Goal: Task Accomplishment & Management: Complete application form

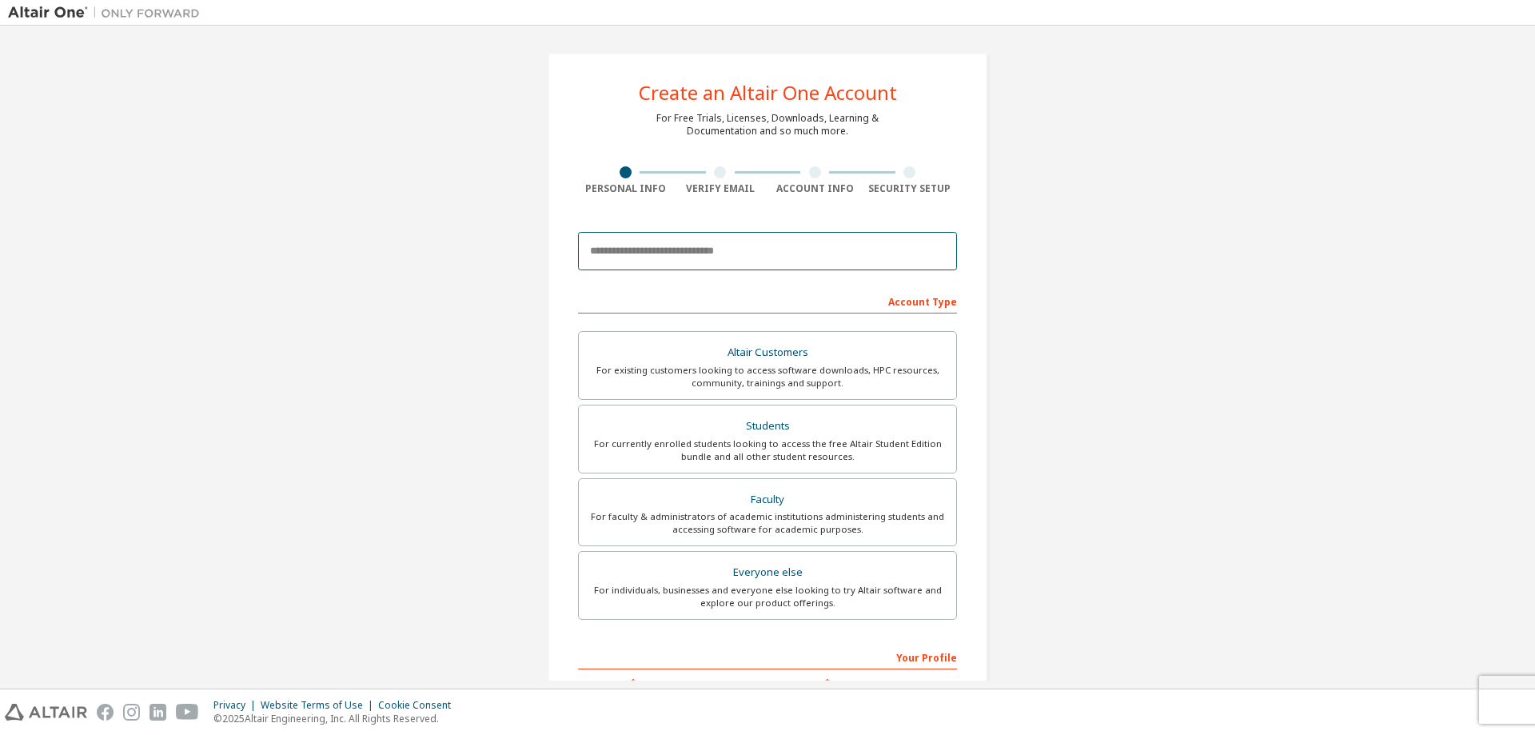
click at [747, 258] on input "email" at bounding box center [767, 251] width 379 height 38
type input "*"
click at [704, 257] on input "email" at bounding box center [767, 251] width 379 height 38
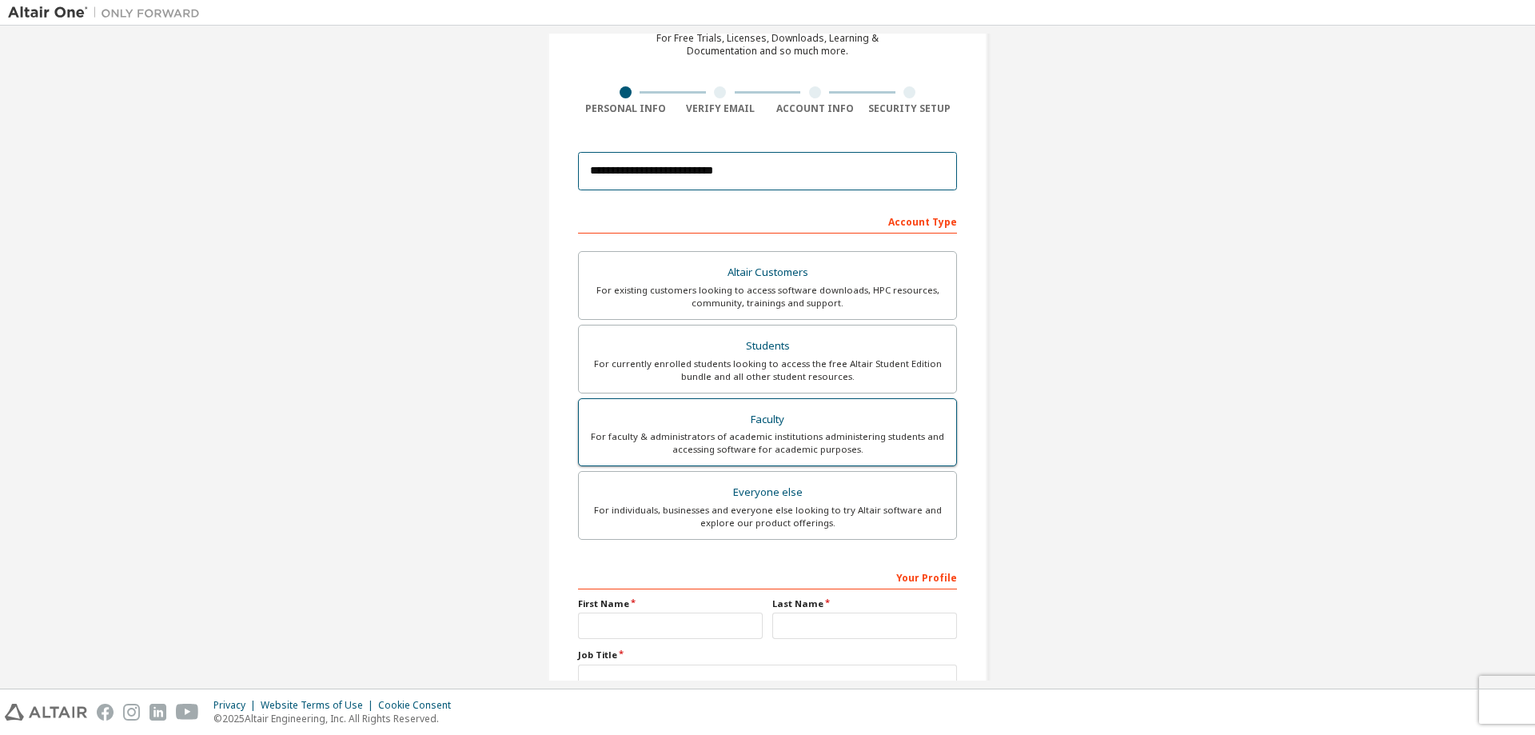
scroll to position [200, 0]
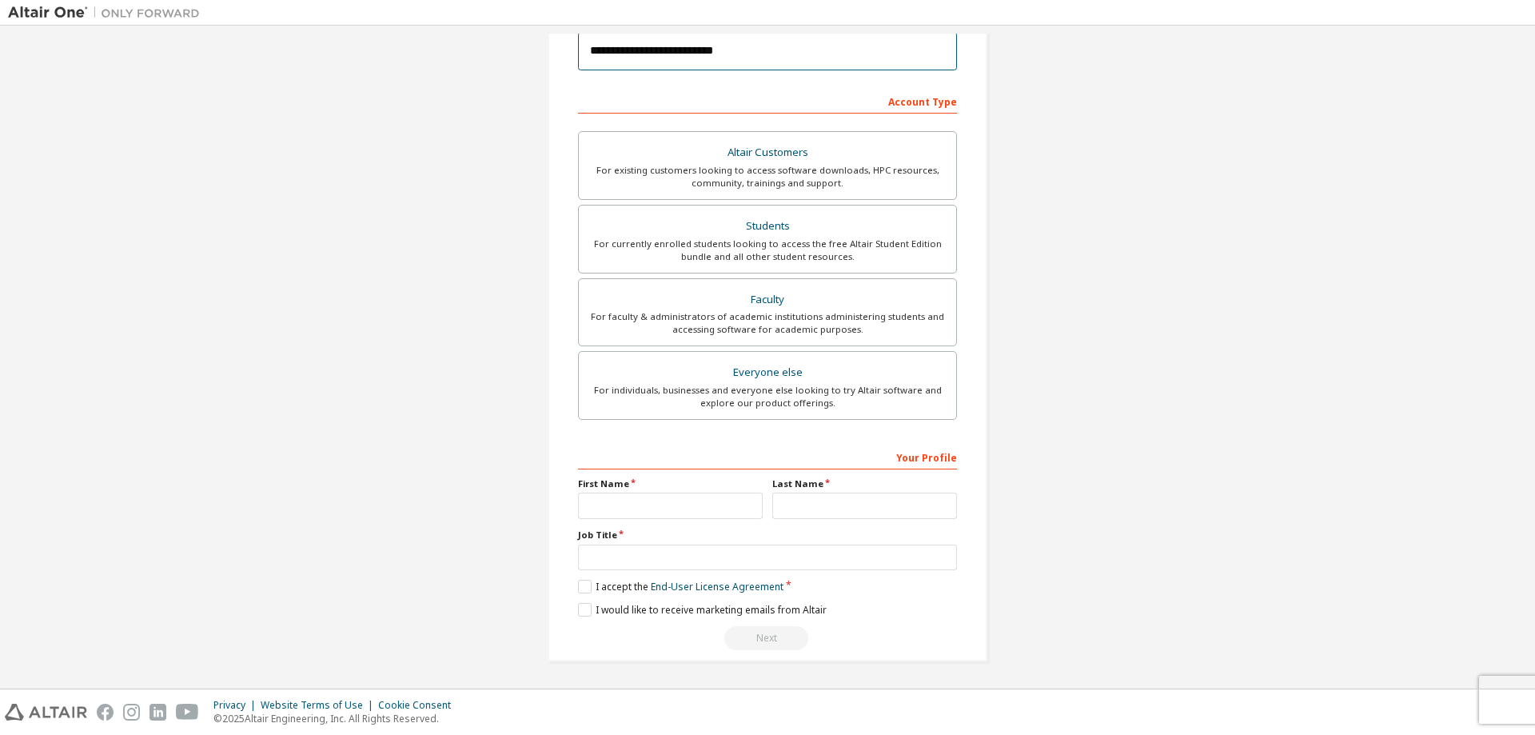
type input "**********"
click at [646, 506] on input "text" at bounding box center [670, 505] width 185 height 26
type input "*"
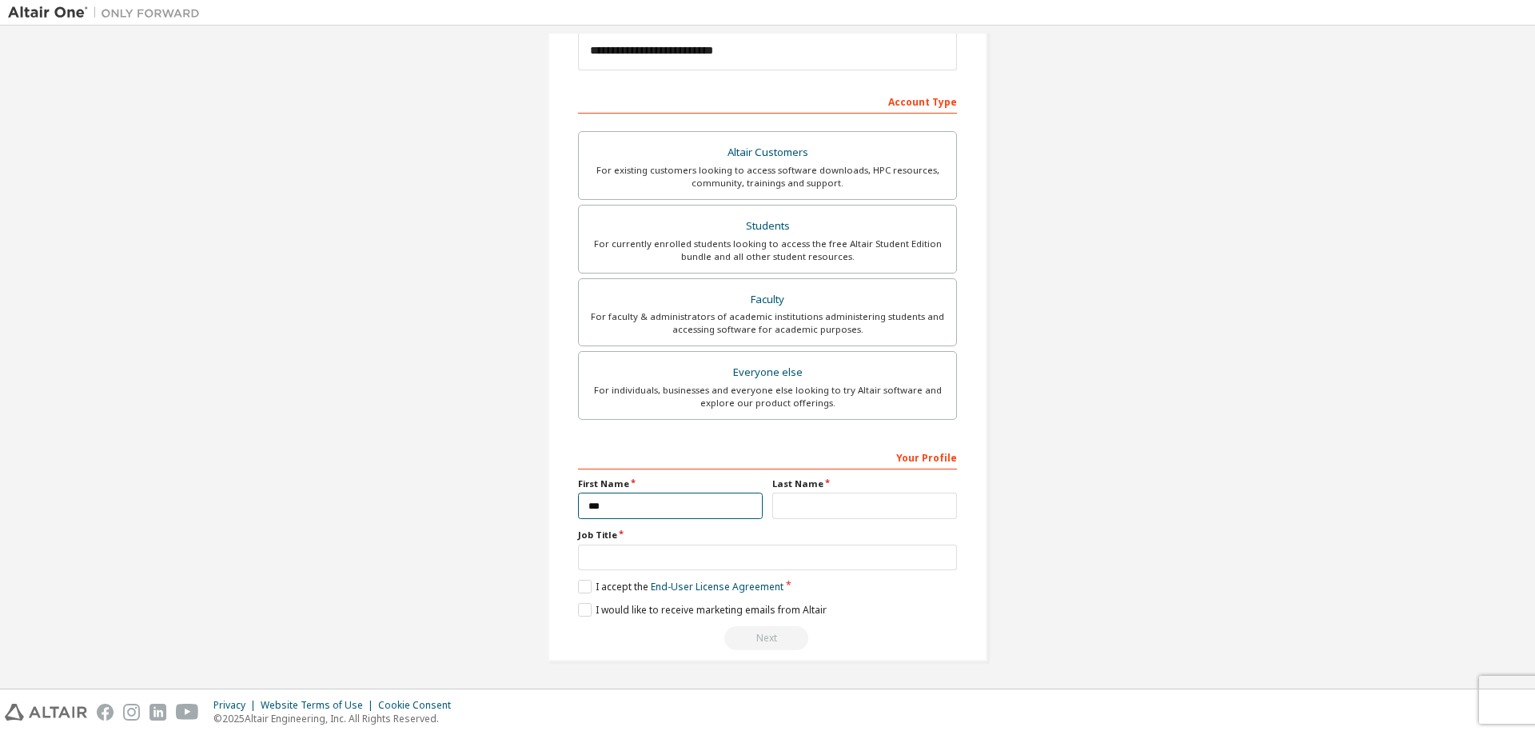
type input "***"
click at [814, 500] on input "text" at bounding box center [864, 505] width 185 height 26
type input "******"
click at [703, 558] on input "text" at bounding box center [767, 557] width 379 height 26
click at [612, 559] on input "text" at bounding box center [767, 557] width 379 height 26
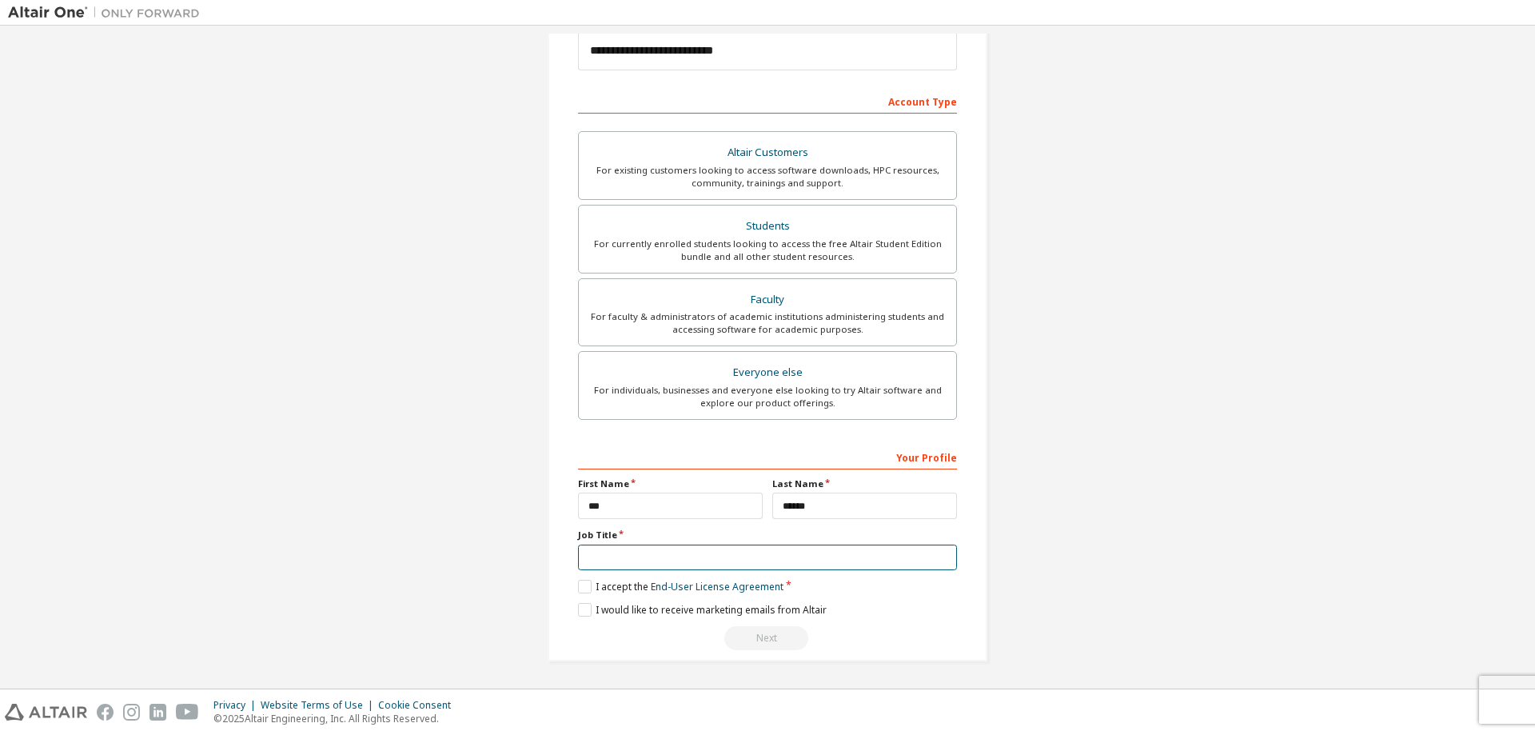
click at [618, 556] on input "text" at bounding box center [767, 557] width 379 height 26
type input "*"
type input "*******"
click at [589, 582] on label "I accept the End-User License Agreement" at bounding box center [680, 587] width 205 height 14
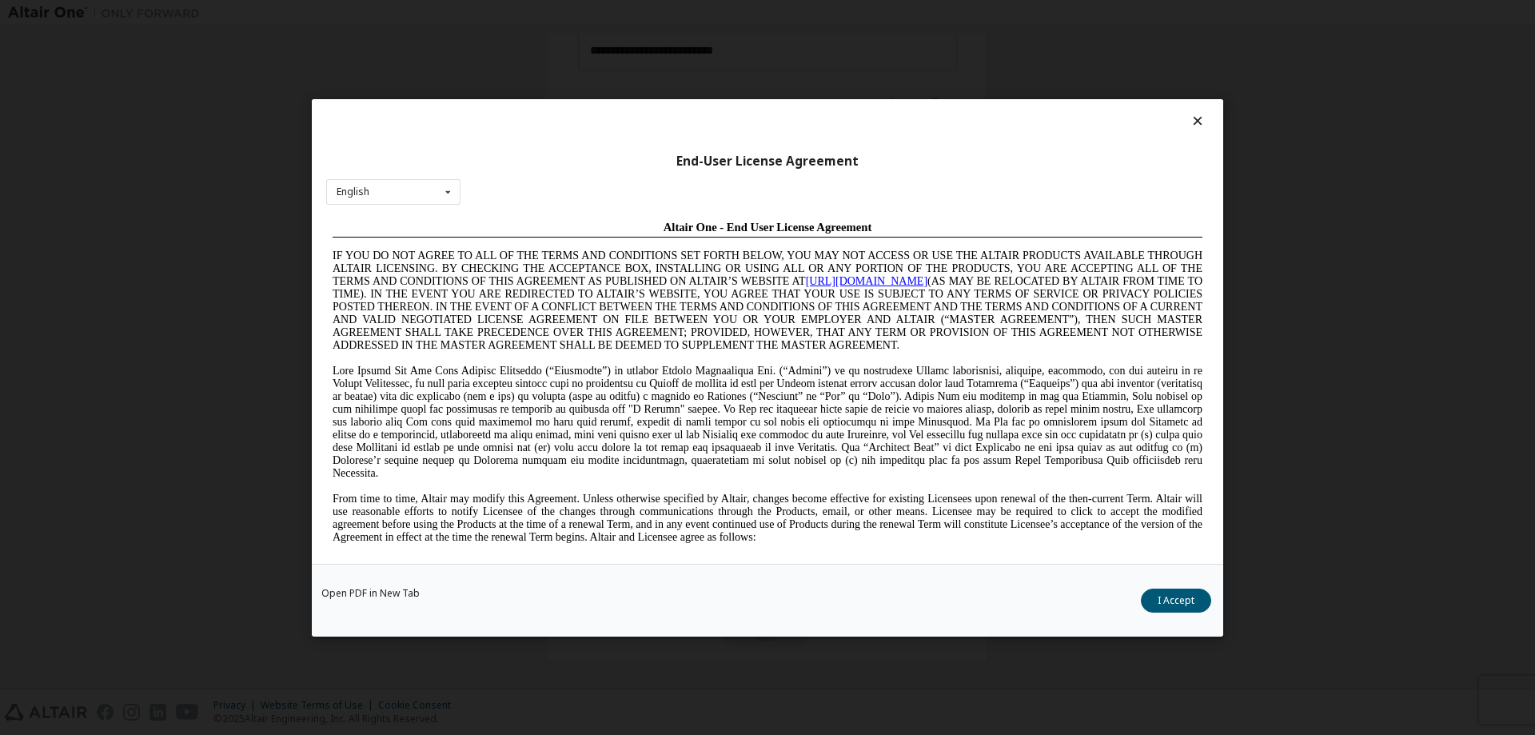
scroll to position [0, 0]
click at [1171, 599] on button "I Accept" at bounding box center [1176, 600] width 70 height 24
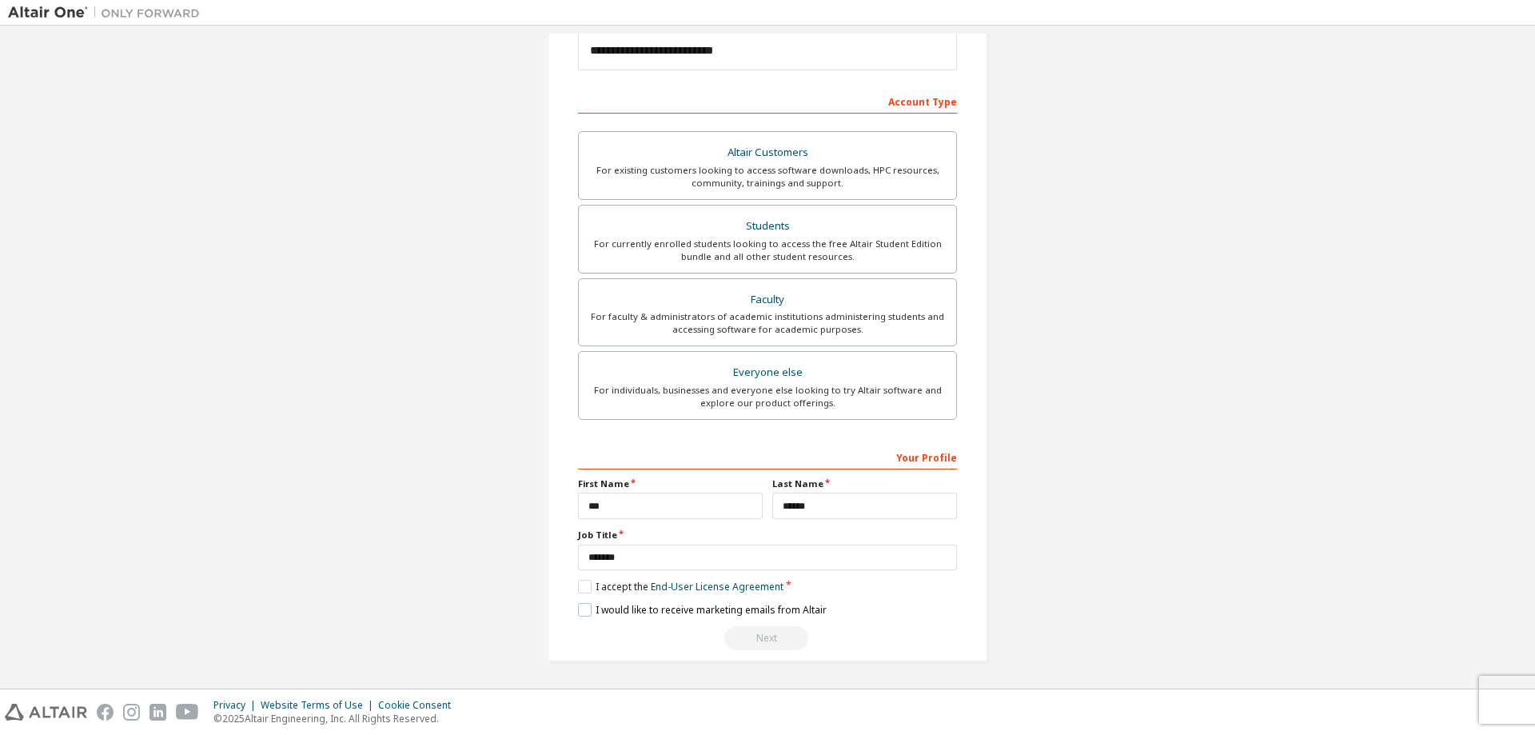
click at [578, 608] on label "I would like to receive marketing emails from Altair" at bounding box center [702, 610] width 249 height 14
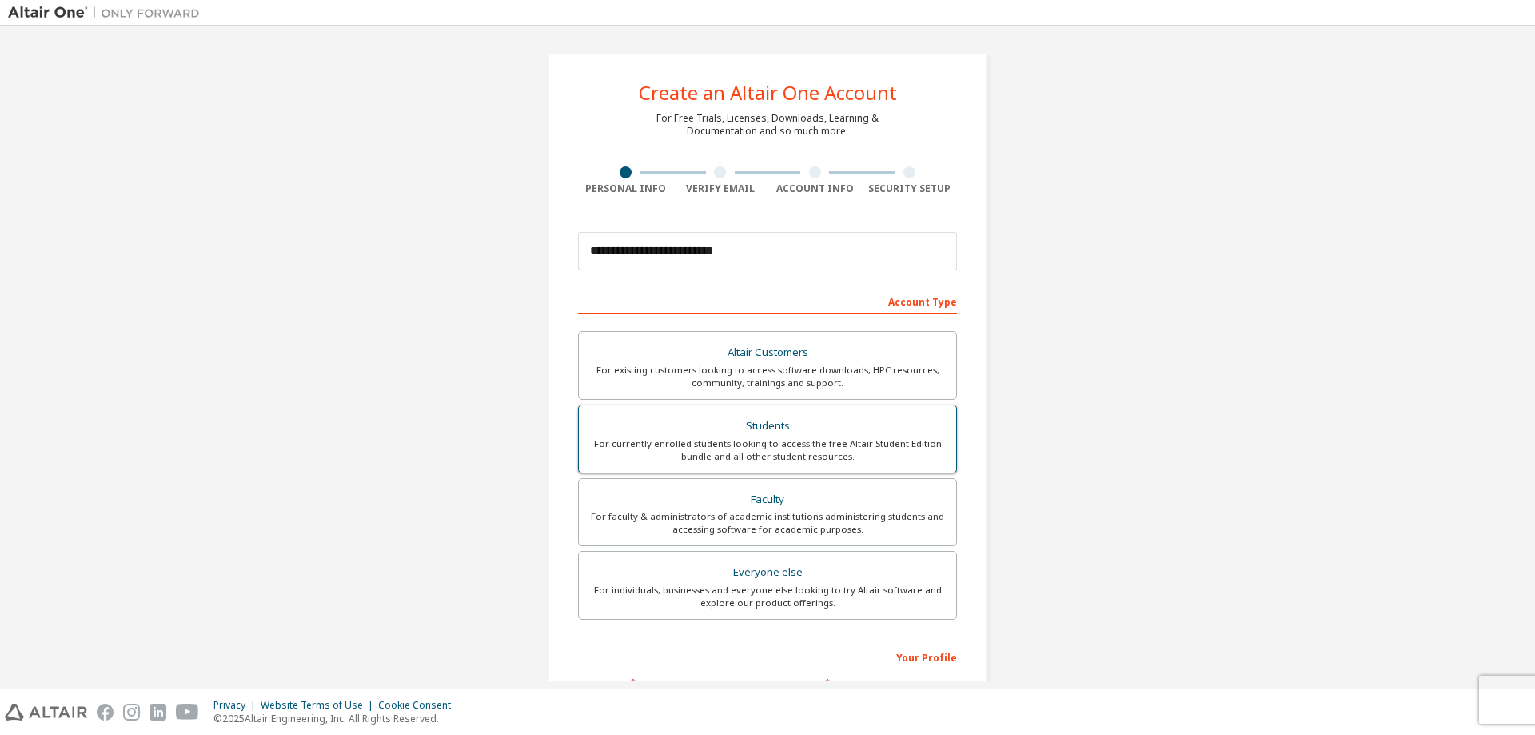
click at [839, 436] on div "Students" at bounding box center [767, 426] width 358 height 22
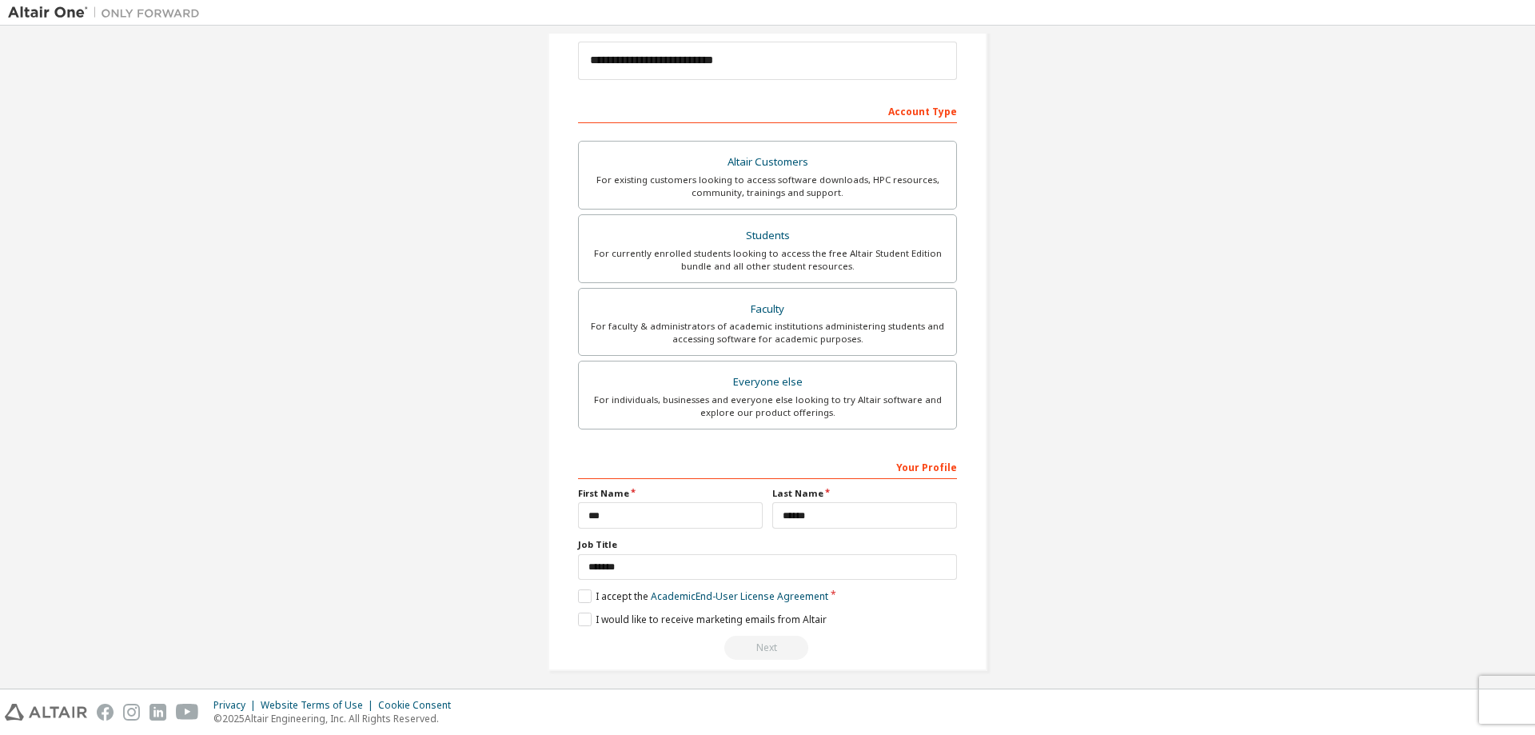
scroll to position [200, 0]
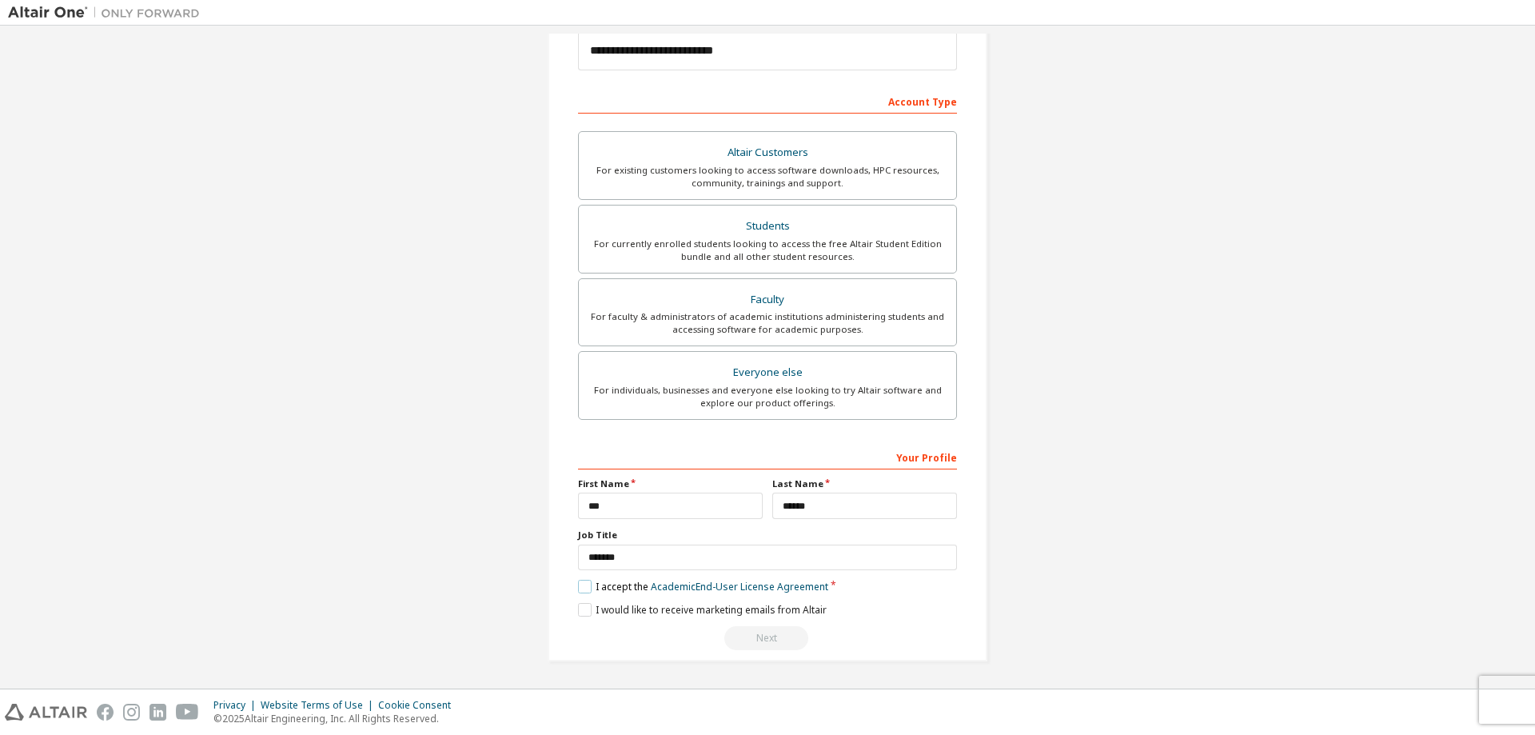
click at [588, 587] on label "I accept the Academic End-User License Agreement" at bounding box center [703, 587] width 250 height 14
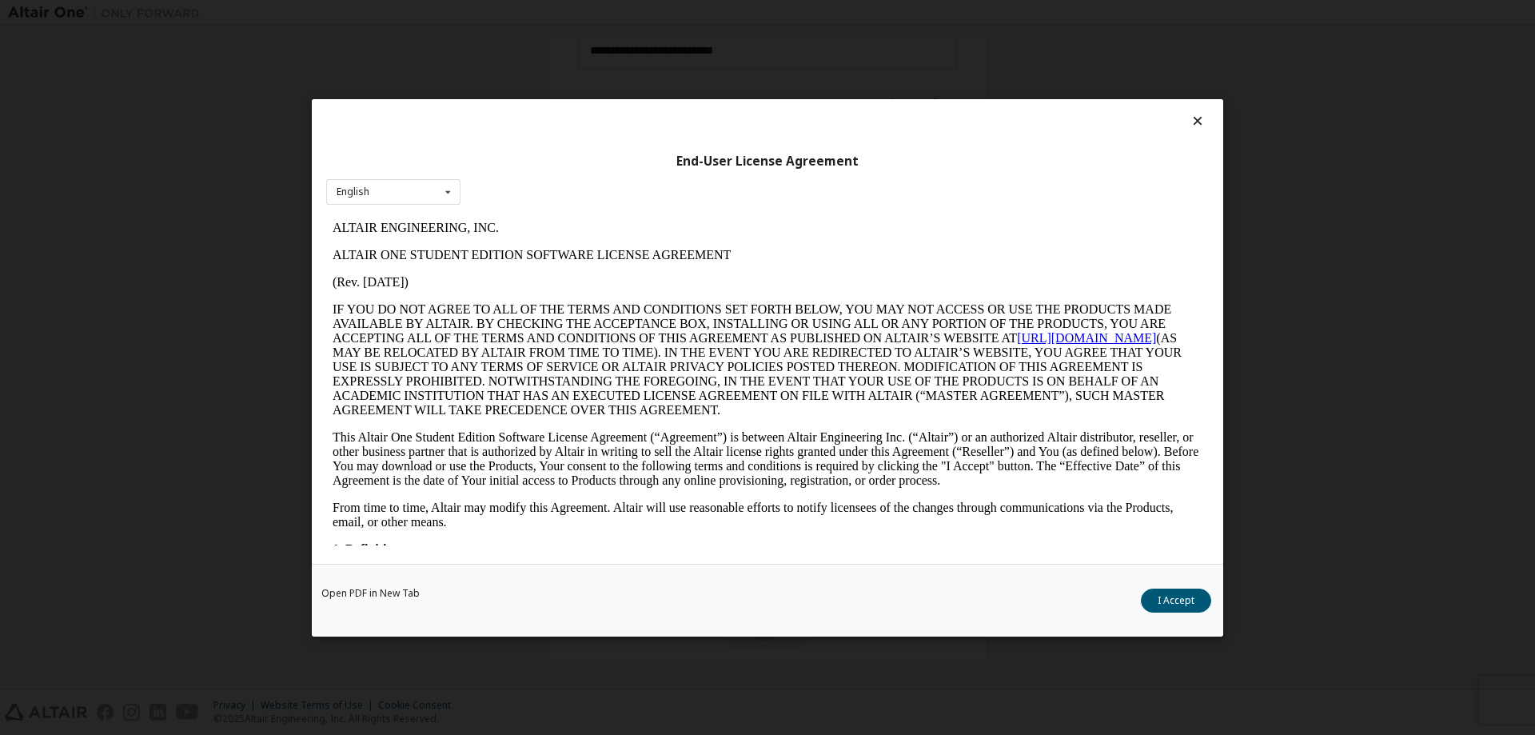
scroll to position [0, 0]
click at [1164, 599] on button "I Accept" at bounding box center [1176, 600] width 70 height 24
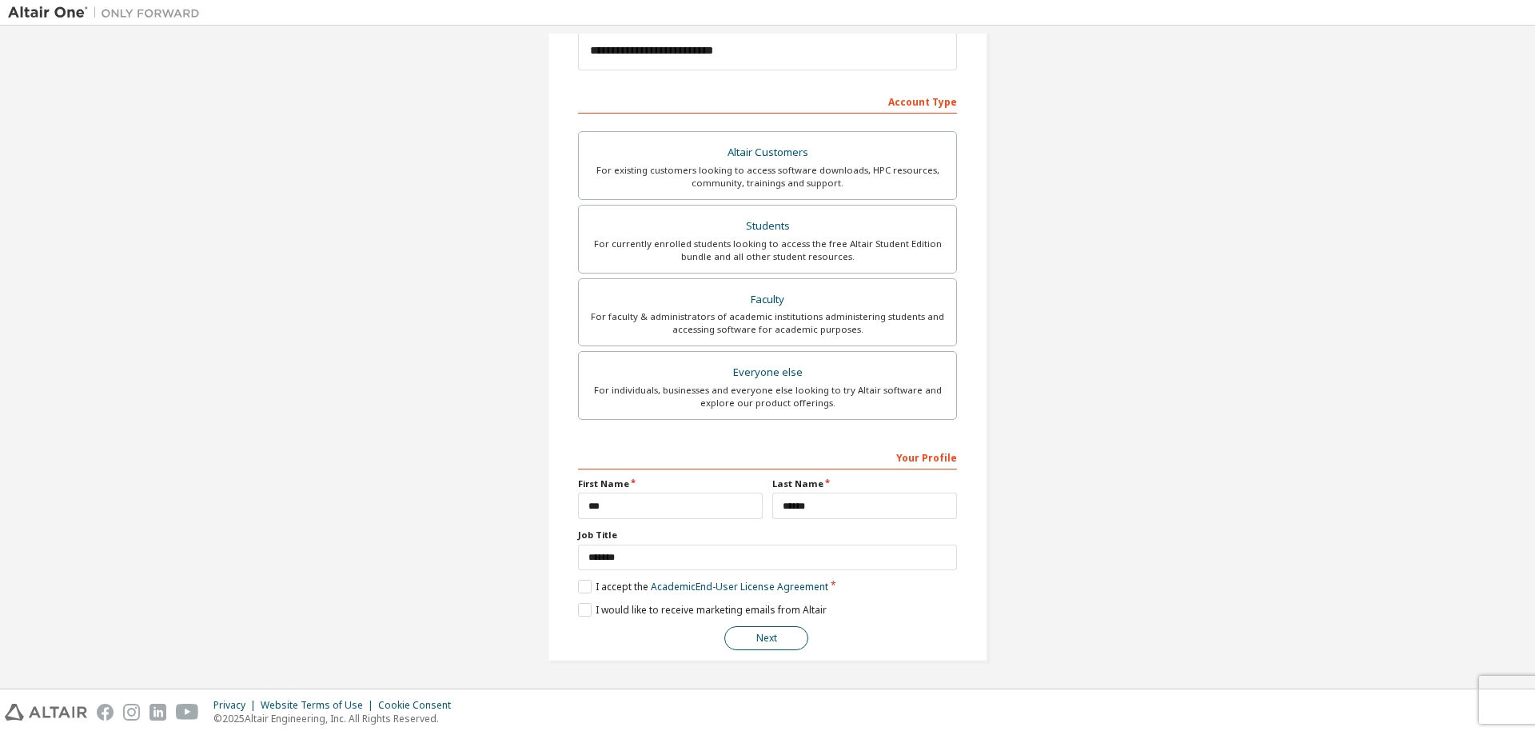
click at [768, 644] on button "Next" at bounding box center [766, 638] width 84 height 24
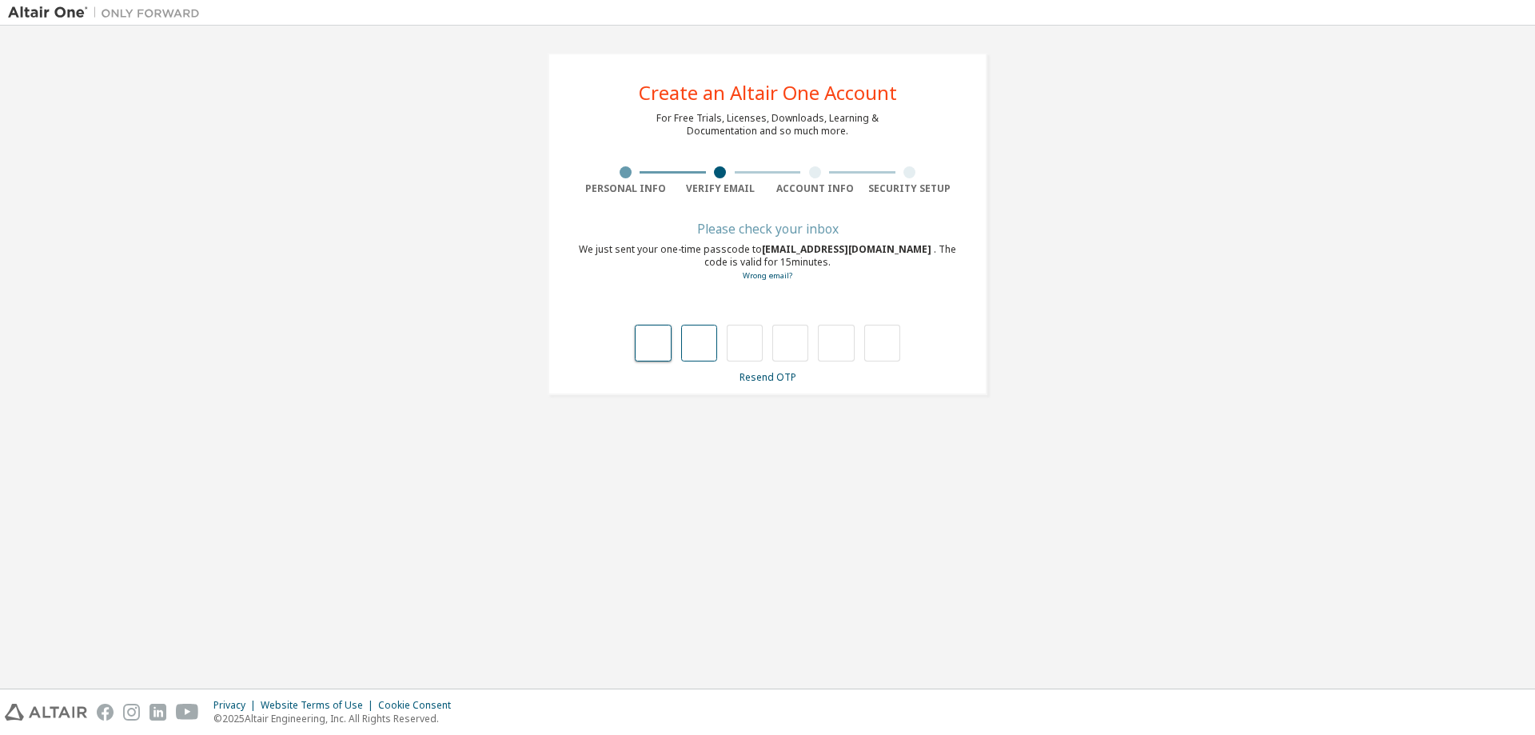
type input "*"
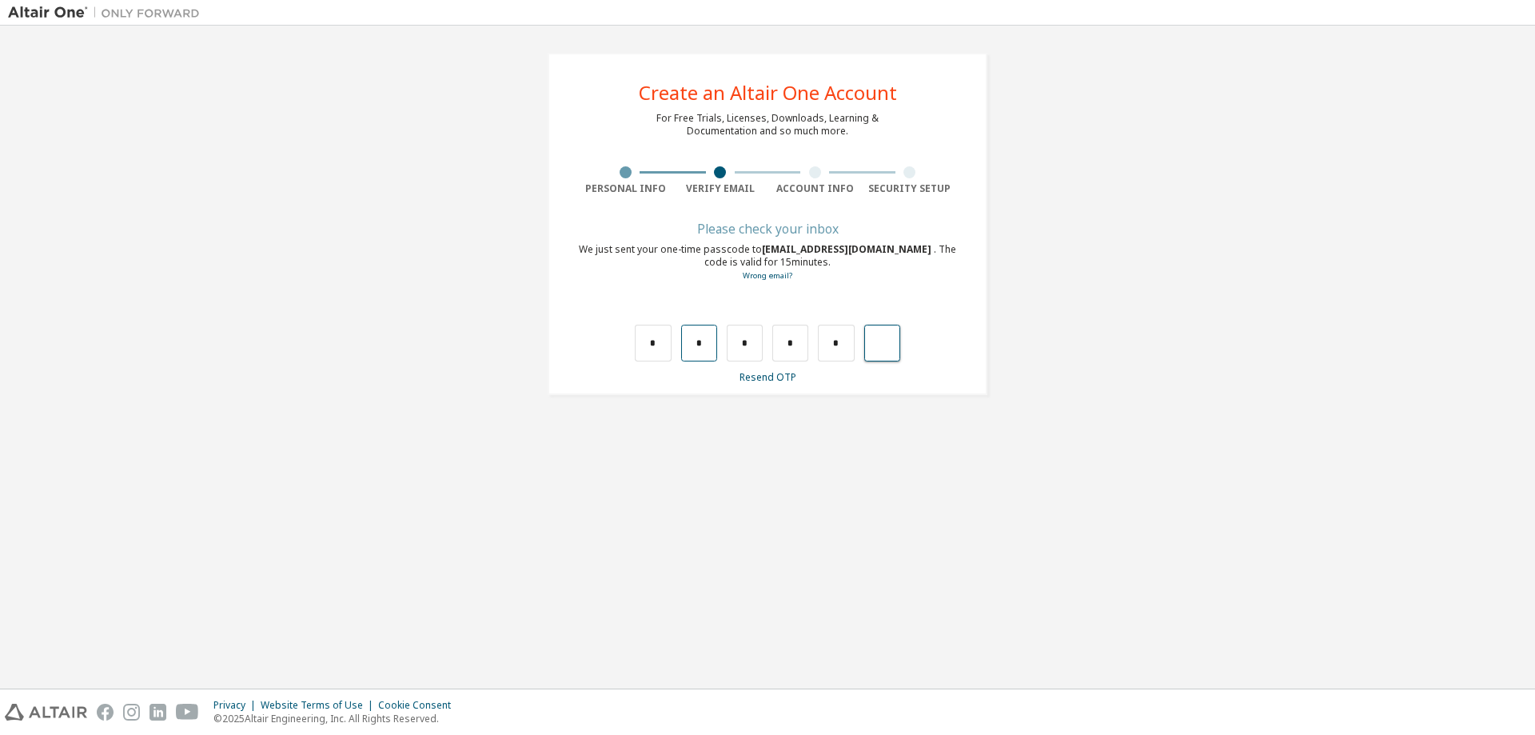
type input "*"
